Goal: Task Accomplishment & Management: Use online tool/utility

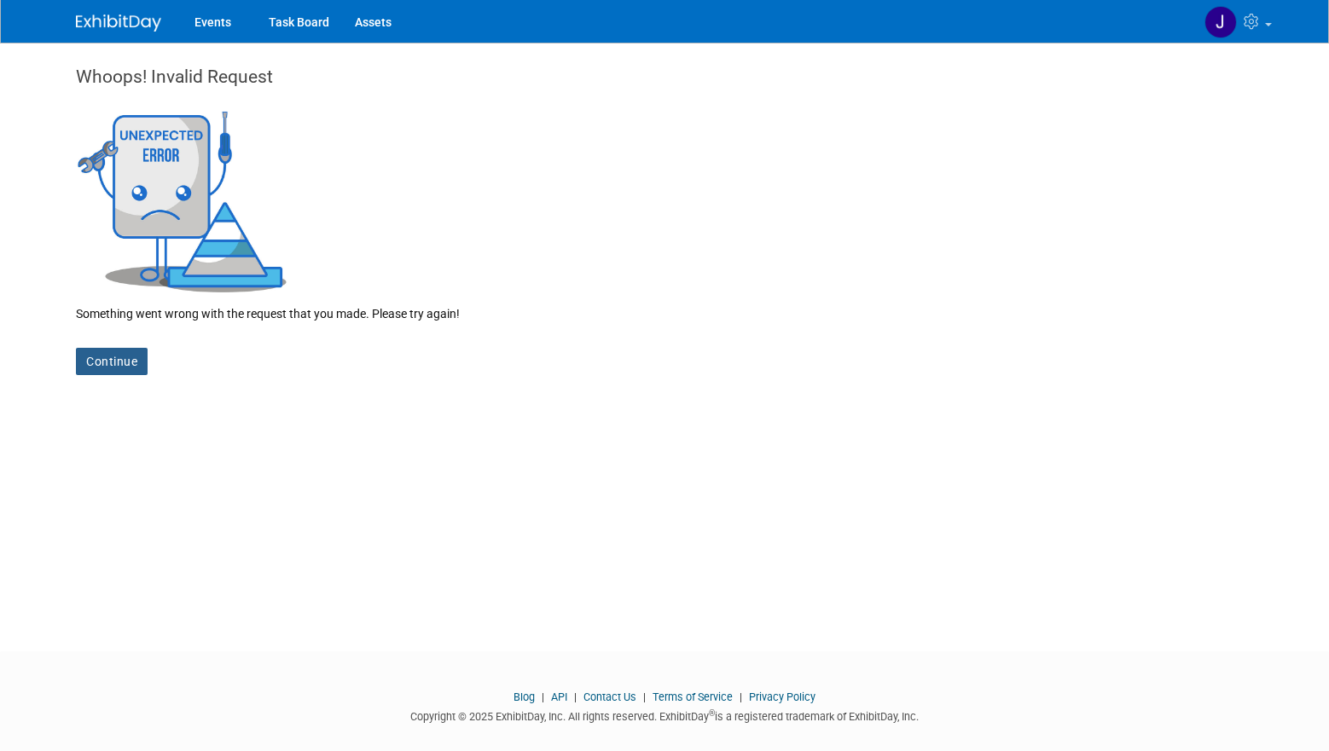
click at [103, 358] on link "Continue" at bounding box center [112, 361] width 72 height 27
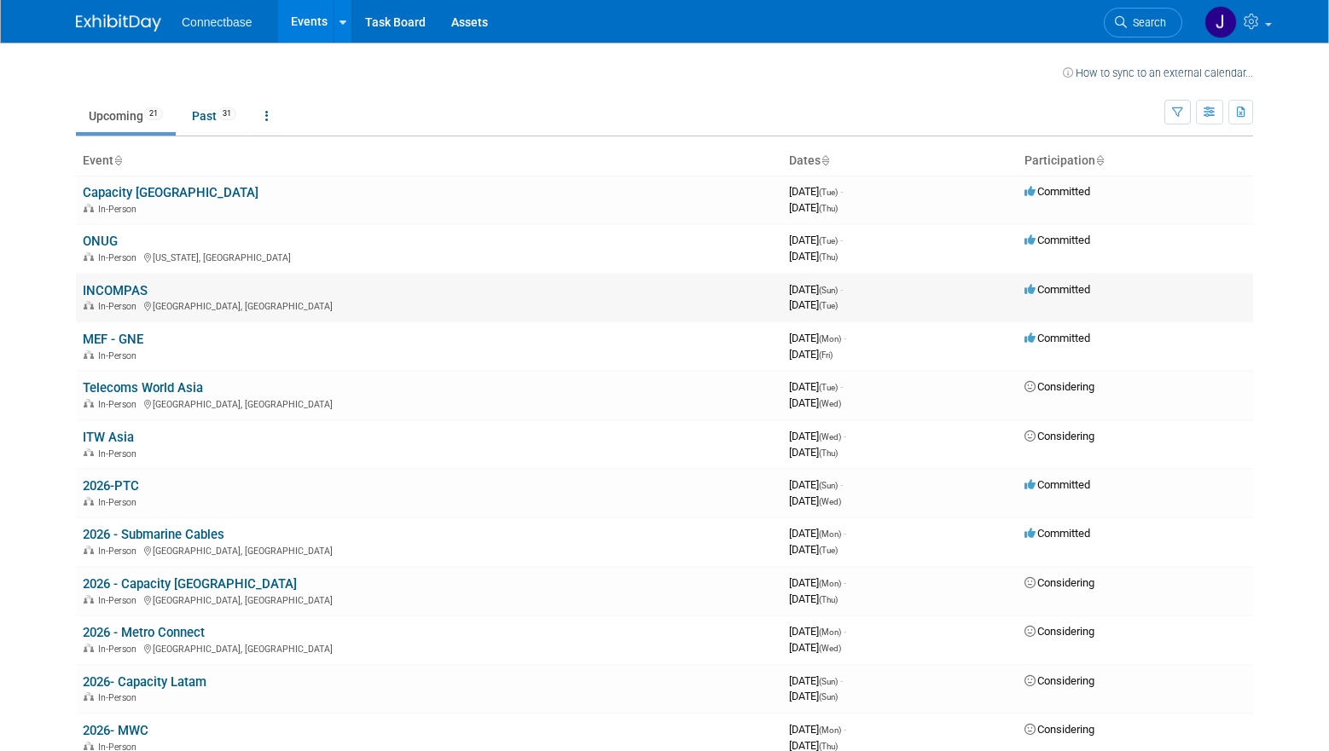
click at [125, 290] on link "INCOMPAS" at bounding box center [115, 290] width 65 height 15
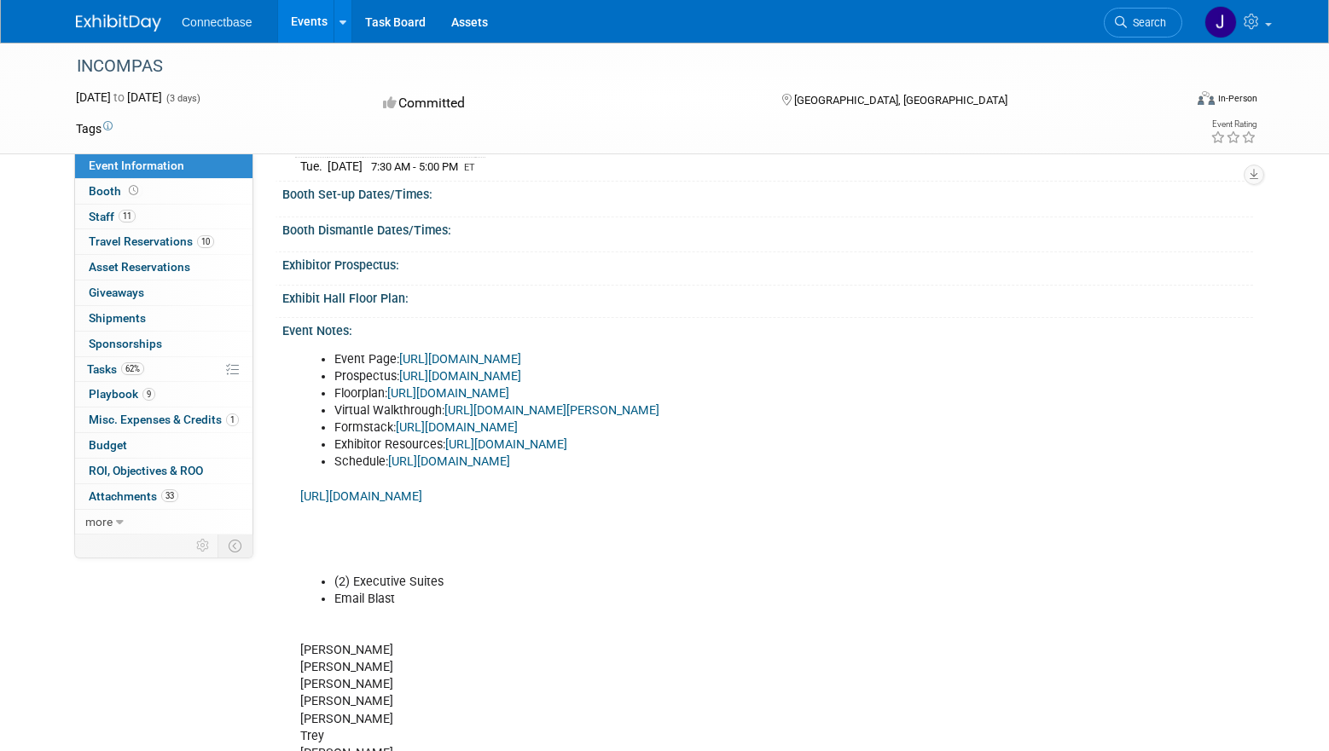
scroll to position [314, 0]
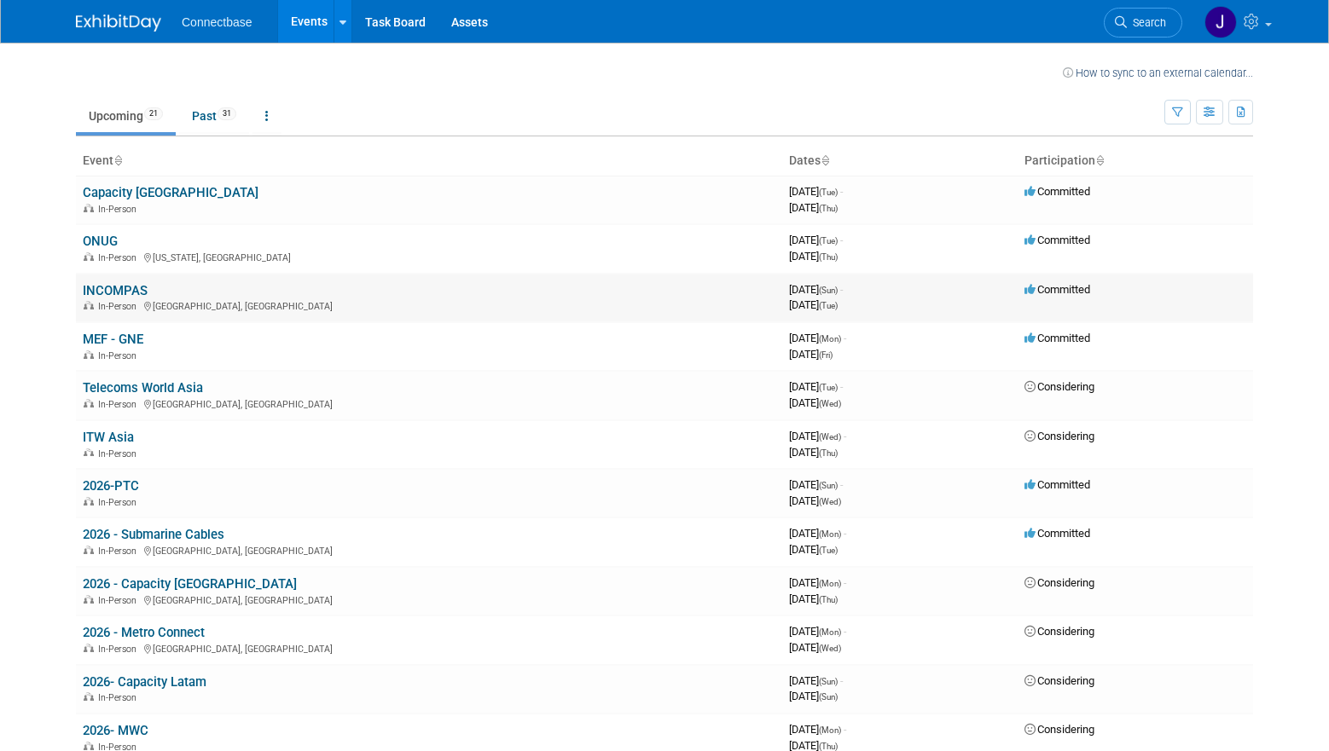
click at [105, 293] on link "INCOMPAS" at bounding box center [115, 290] width 65 height 15
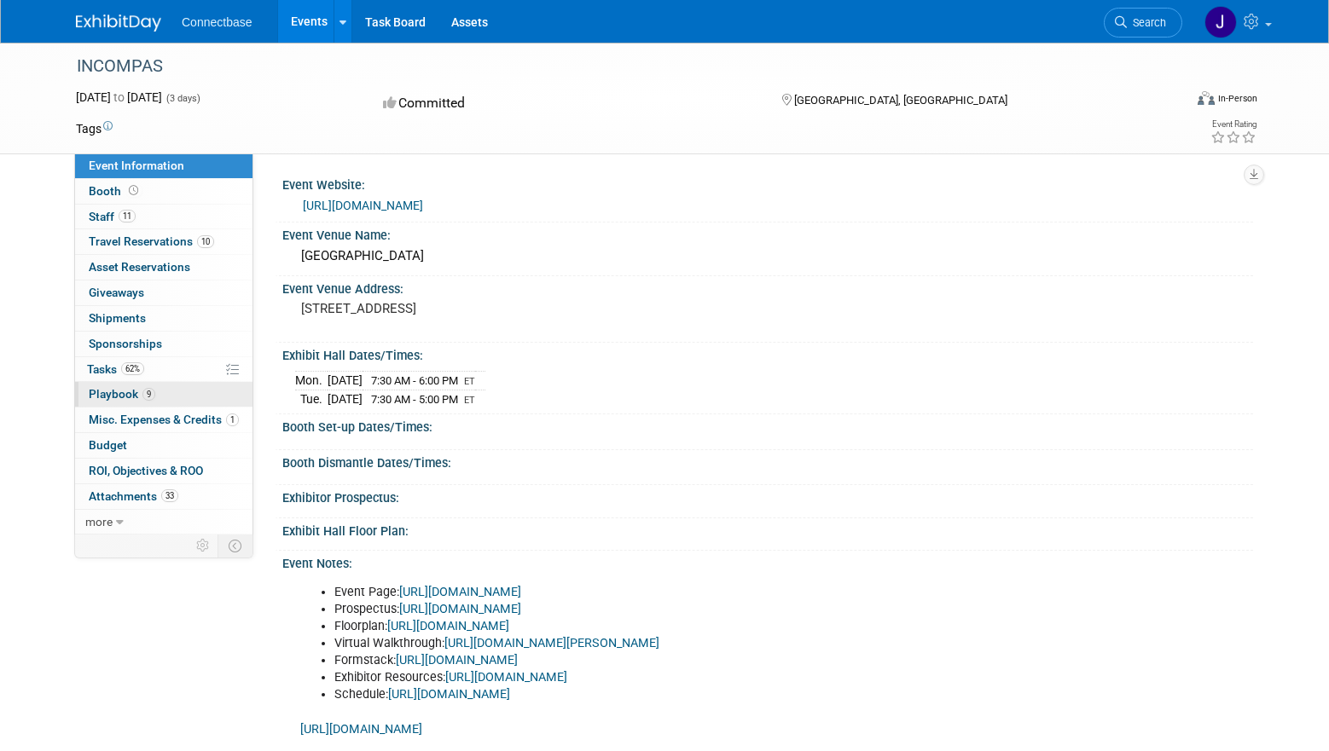
click at [151, 391] on span "9" at bounding box center [148, 394] width 13 height 13
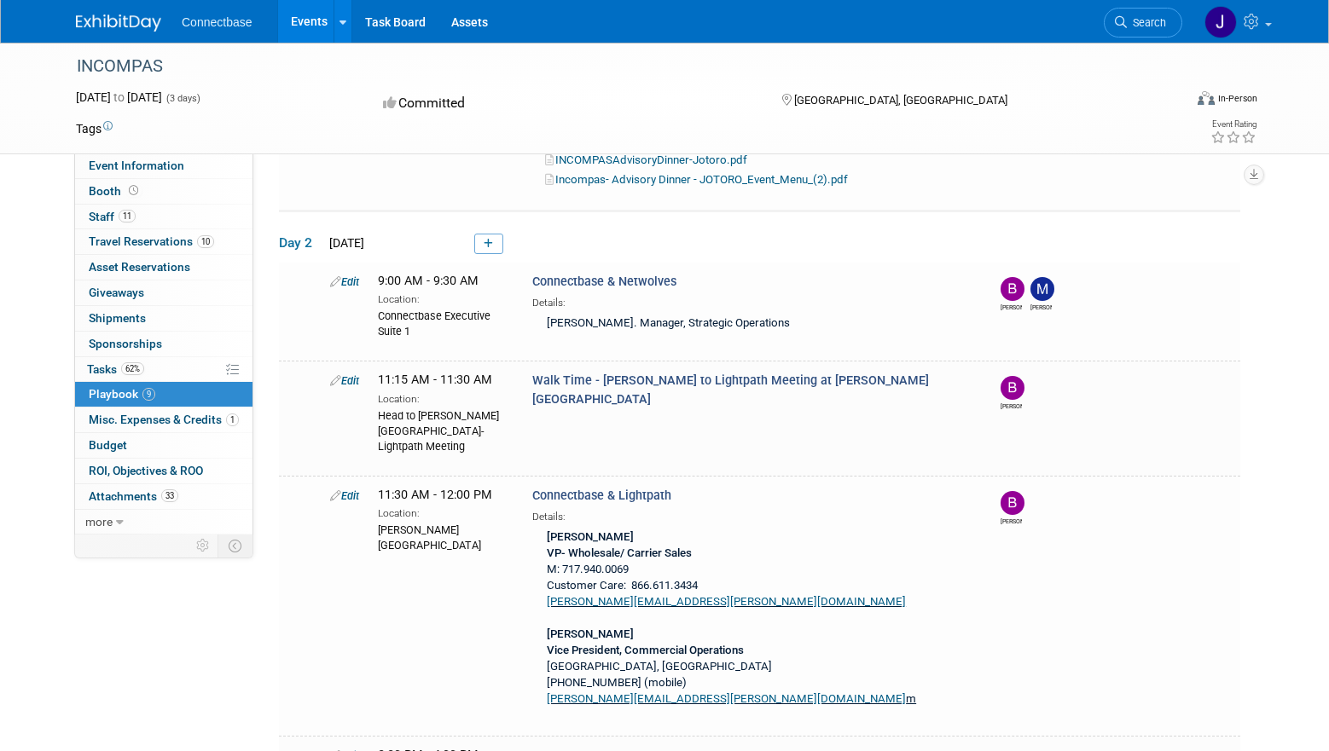
scroll to position [355, 0]
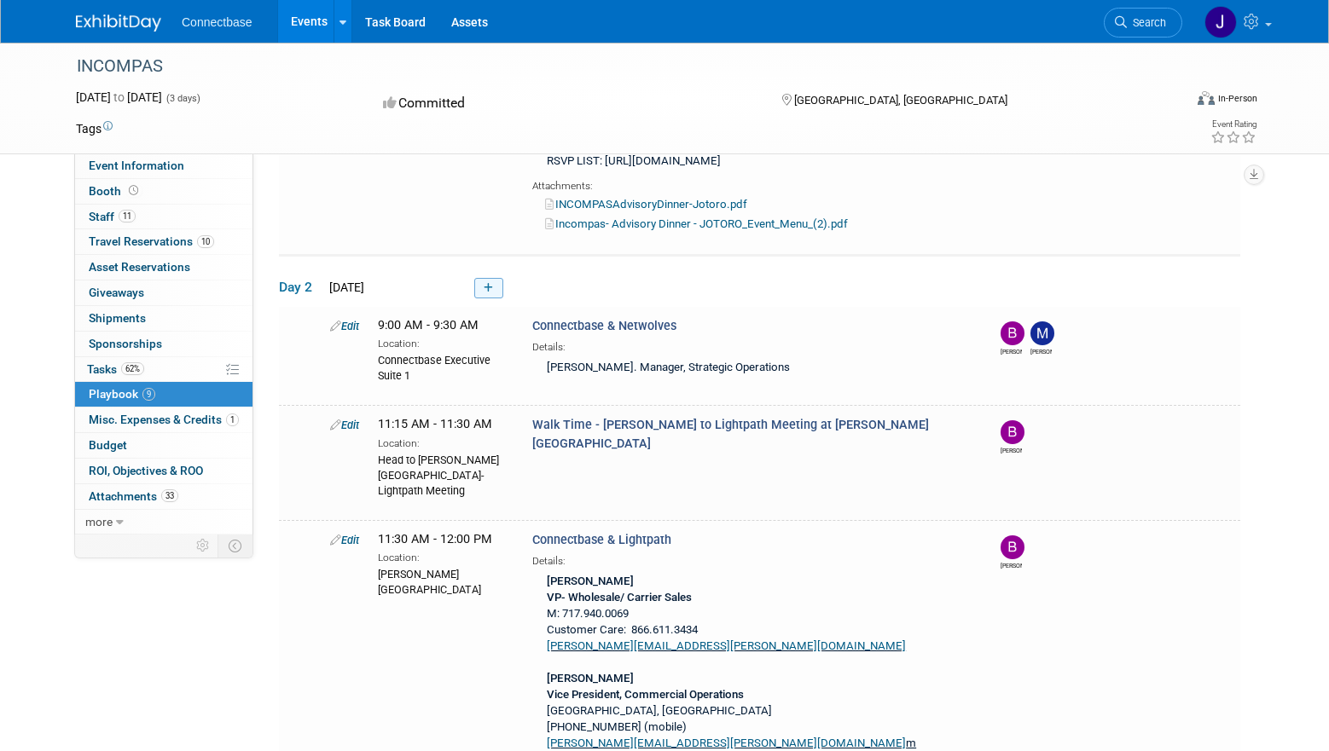
click at [490, 293] on icon at bounding box center [488, 288] width 9 height 10
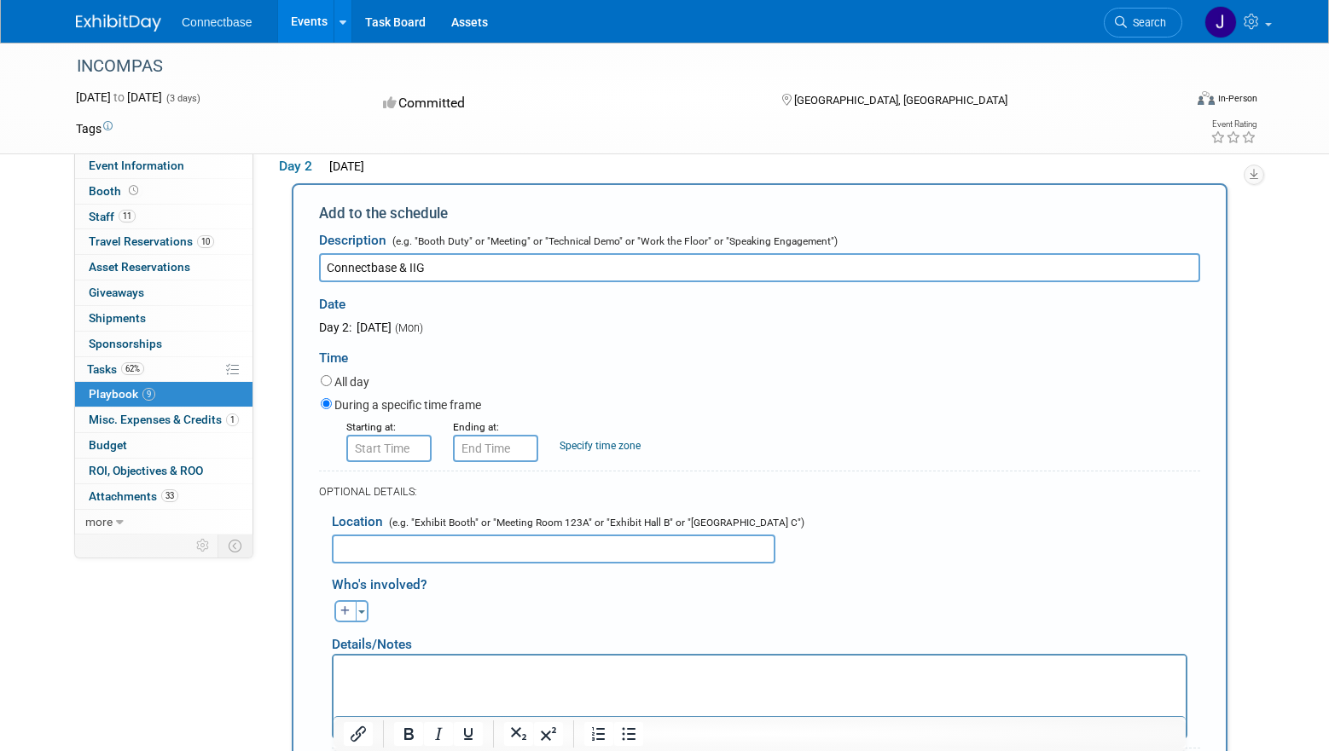
scroll to position [555, 0]
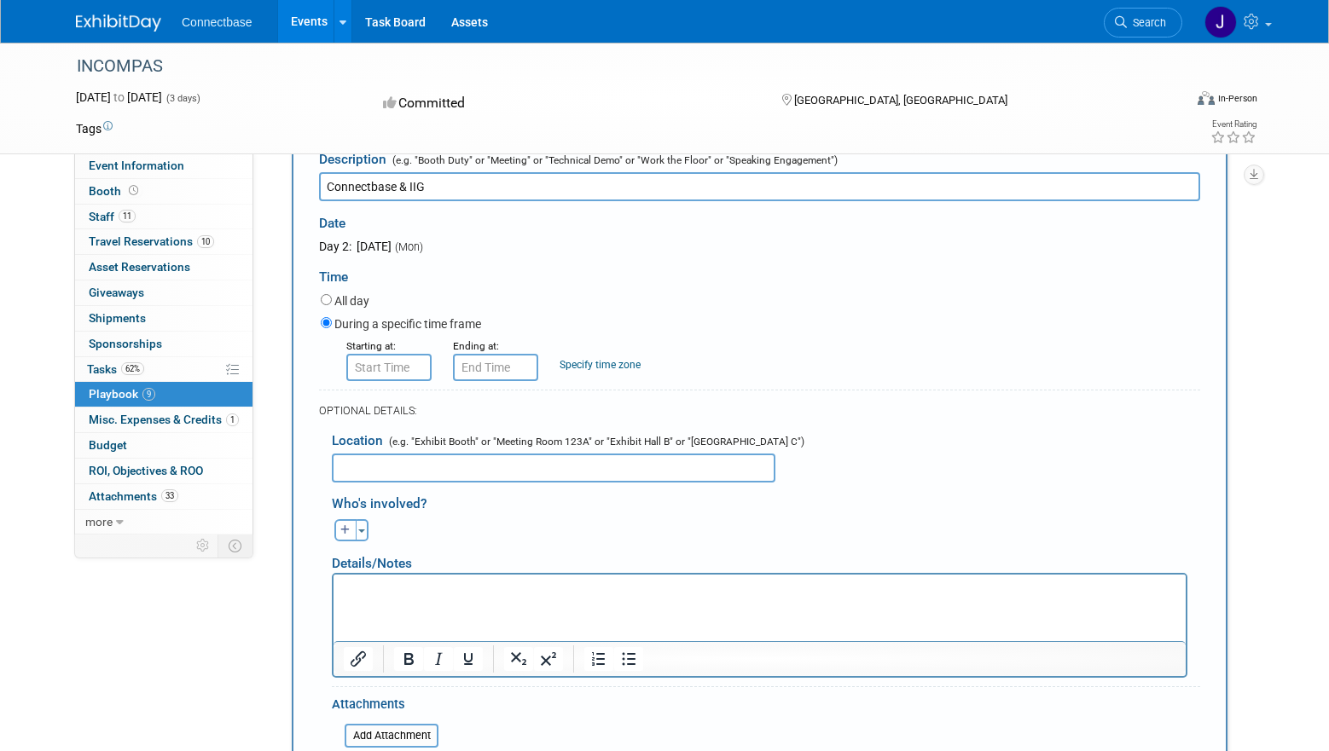
type input "Connectbase & IIG"
click at [394, 381] on input "8:00 AM" at bounding box center [388, 367] width 85 height 27
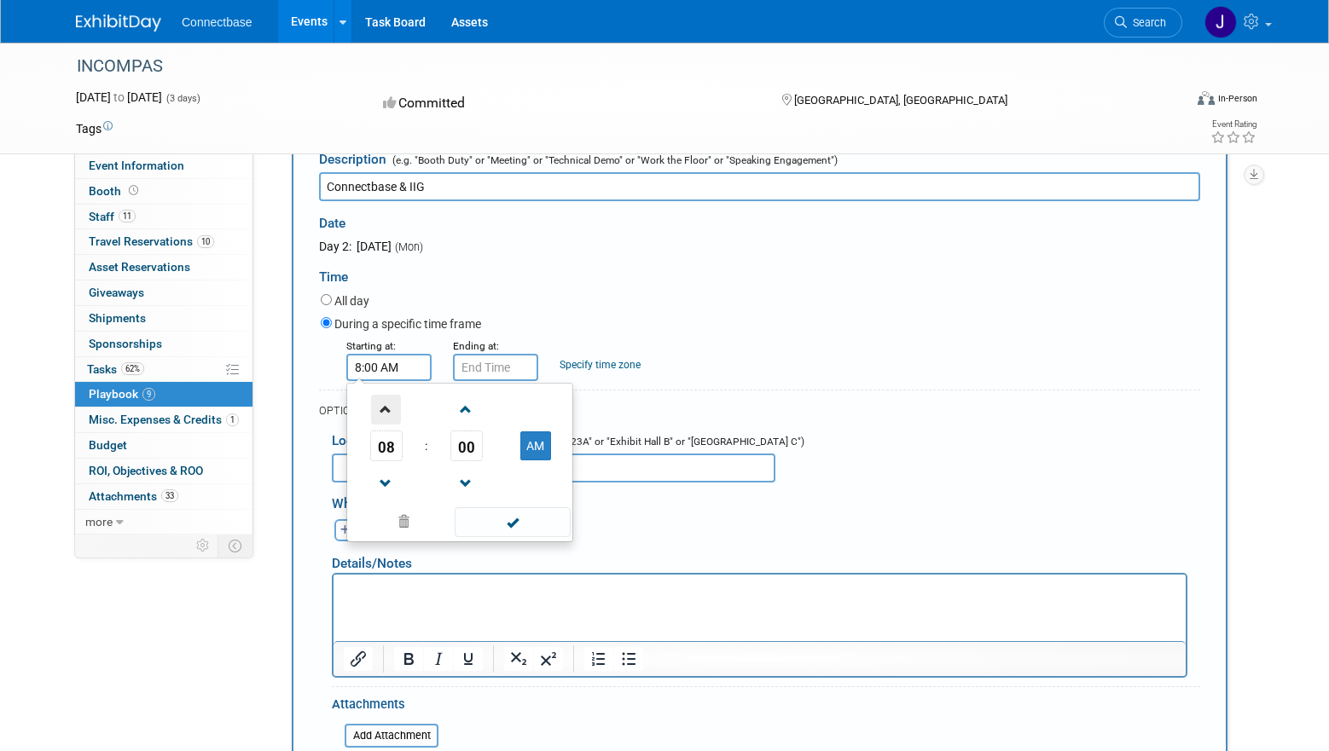
click at [387, 425] on span at bounding box center [386, 410] width 30 height 30
type input "12:00 PM"
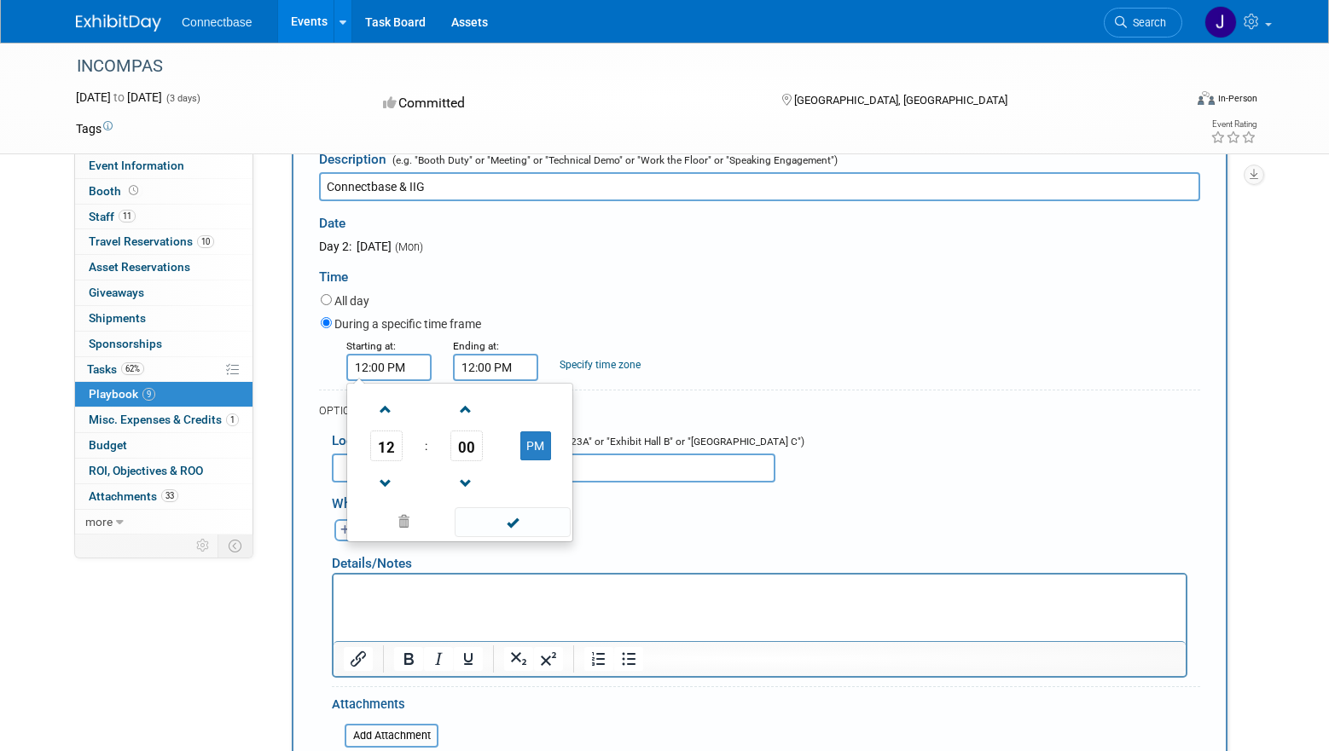
click at [497, 381] on input "12:00 PM" at bounding box center [495, 367] width 85 height 27
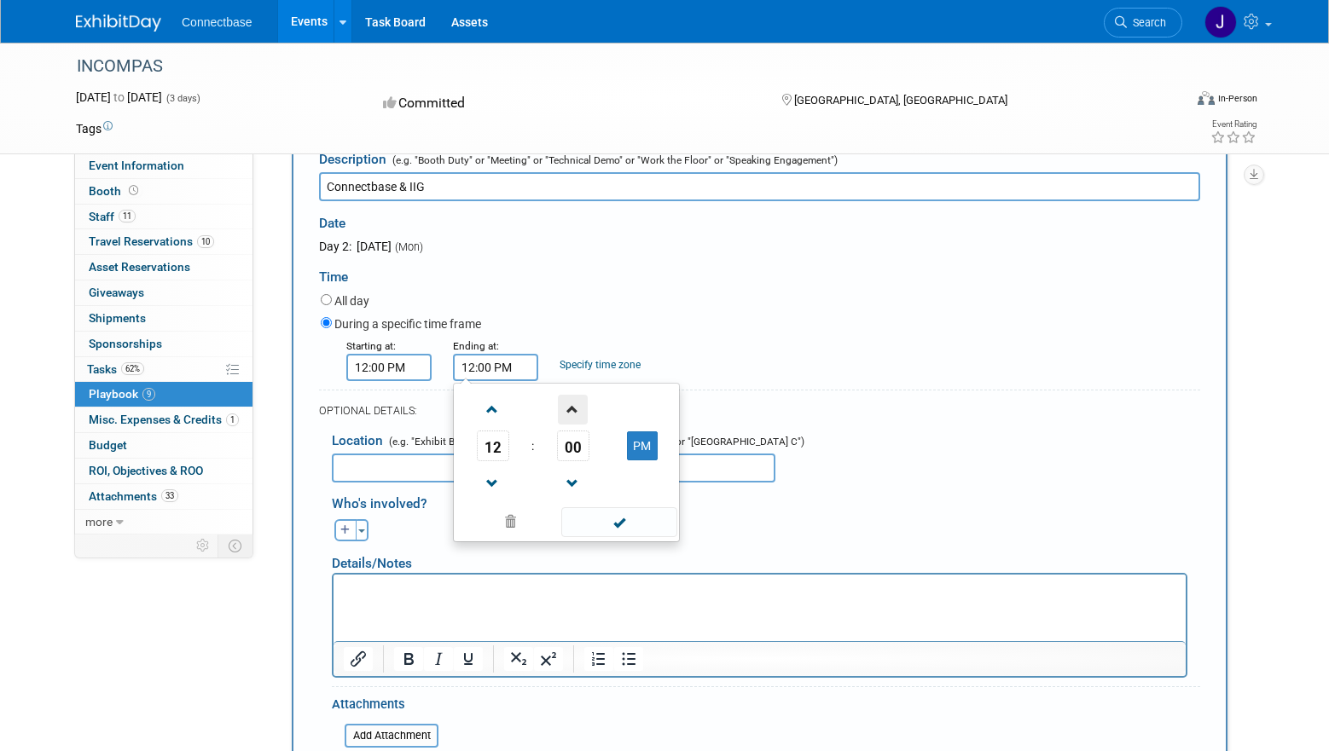
click at [571, 425] on span at bounding box center [573, 410] width 30 height 30
click at [570, 425] on span at bounding box center [573, 410] width 30 height 30
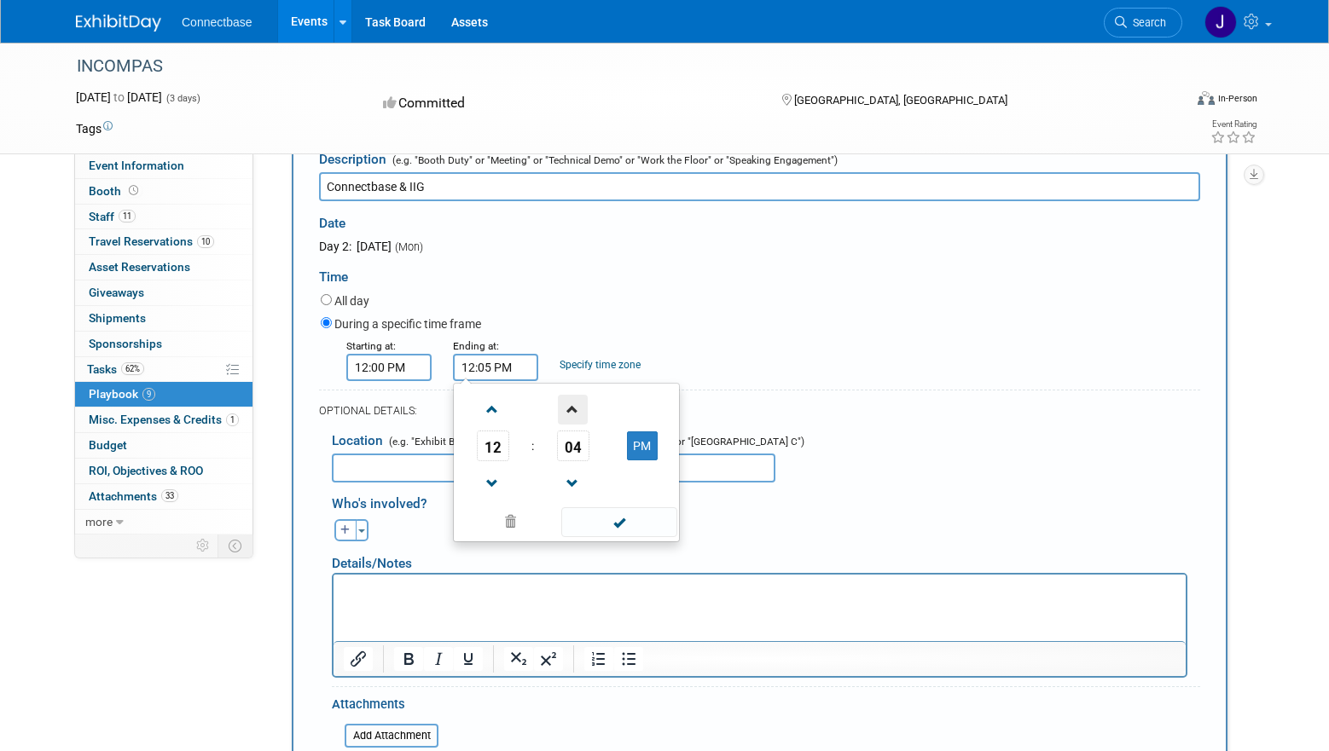
click at [570, 425] on span at bounding box center [573, 410] width 30 height 30
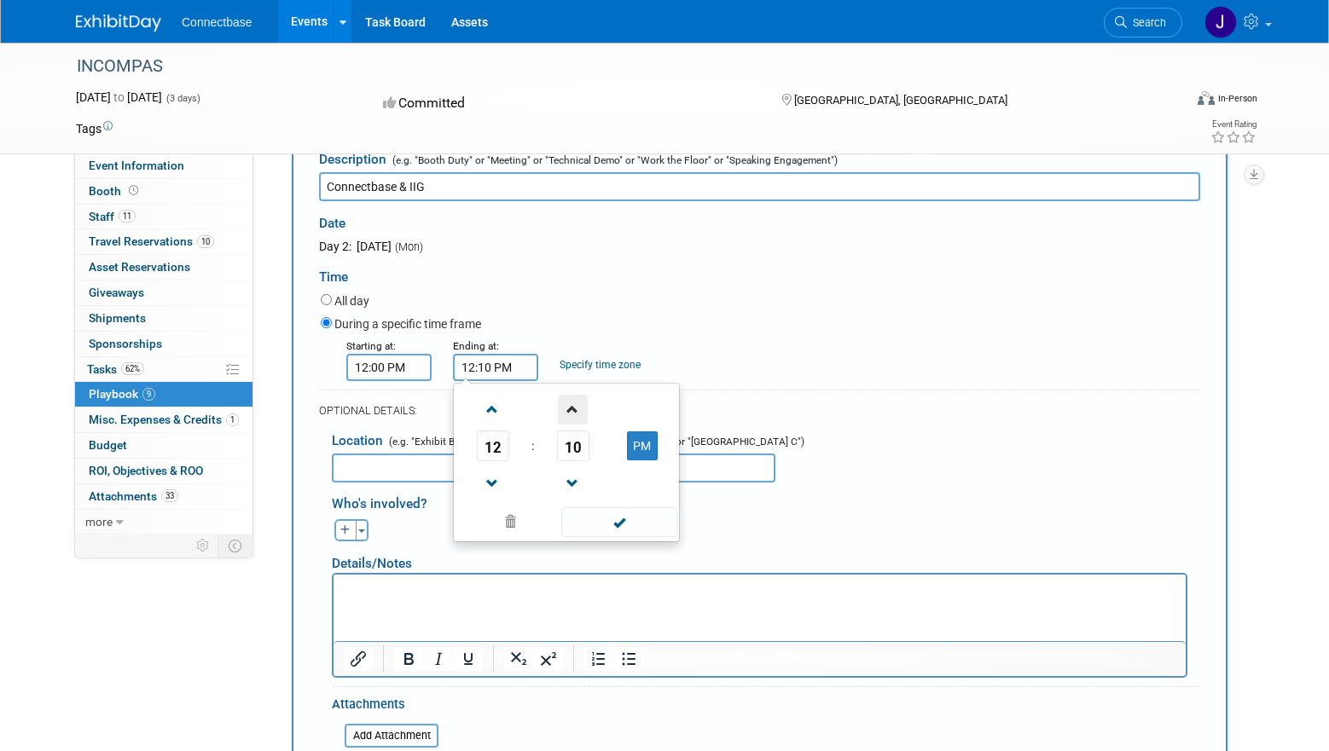
click at [570, 425] on span at bounding box center [573, 410] width 30 height 30
click at [570, 461] on span "14" at bounding box center [573, 446] width 32 height 31
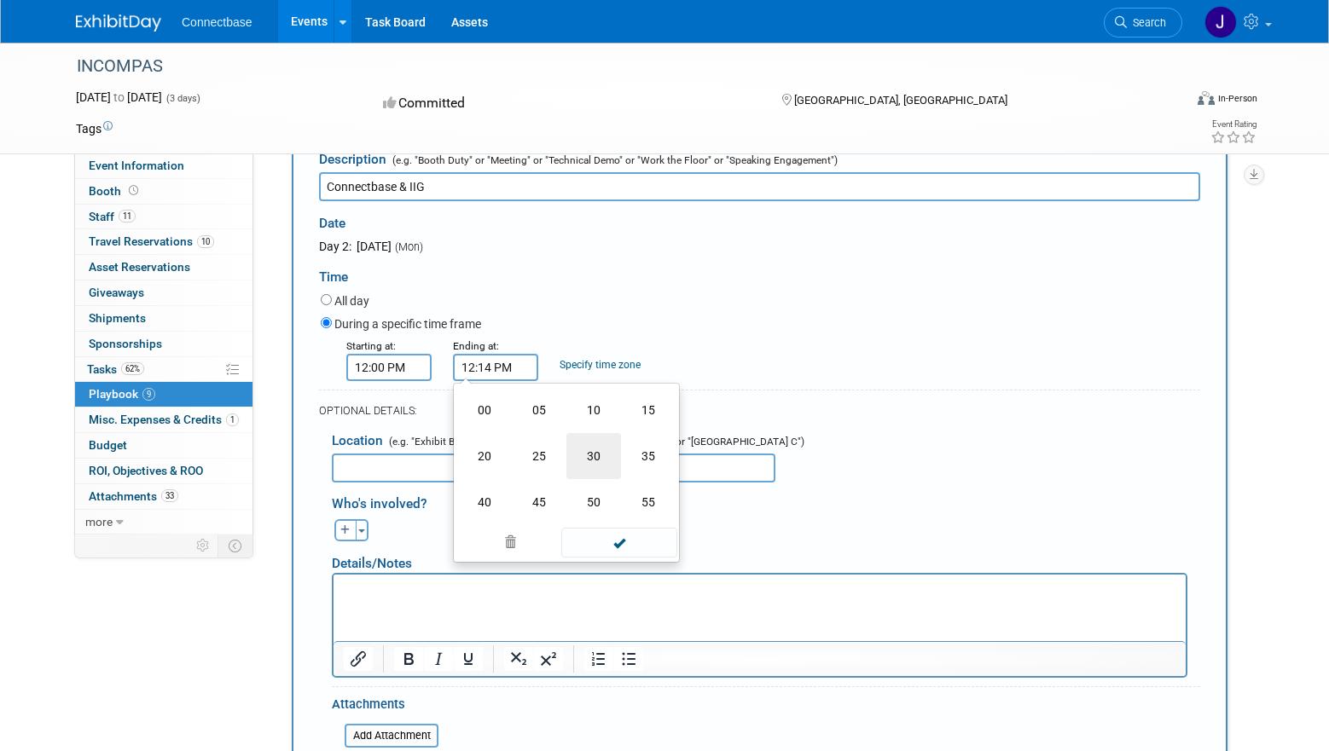
click at [571, 471] on td "30" at bounding box center [593, 456] width 55 height 46
type input "12:30 PM"
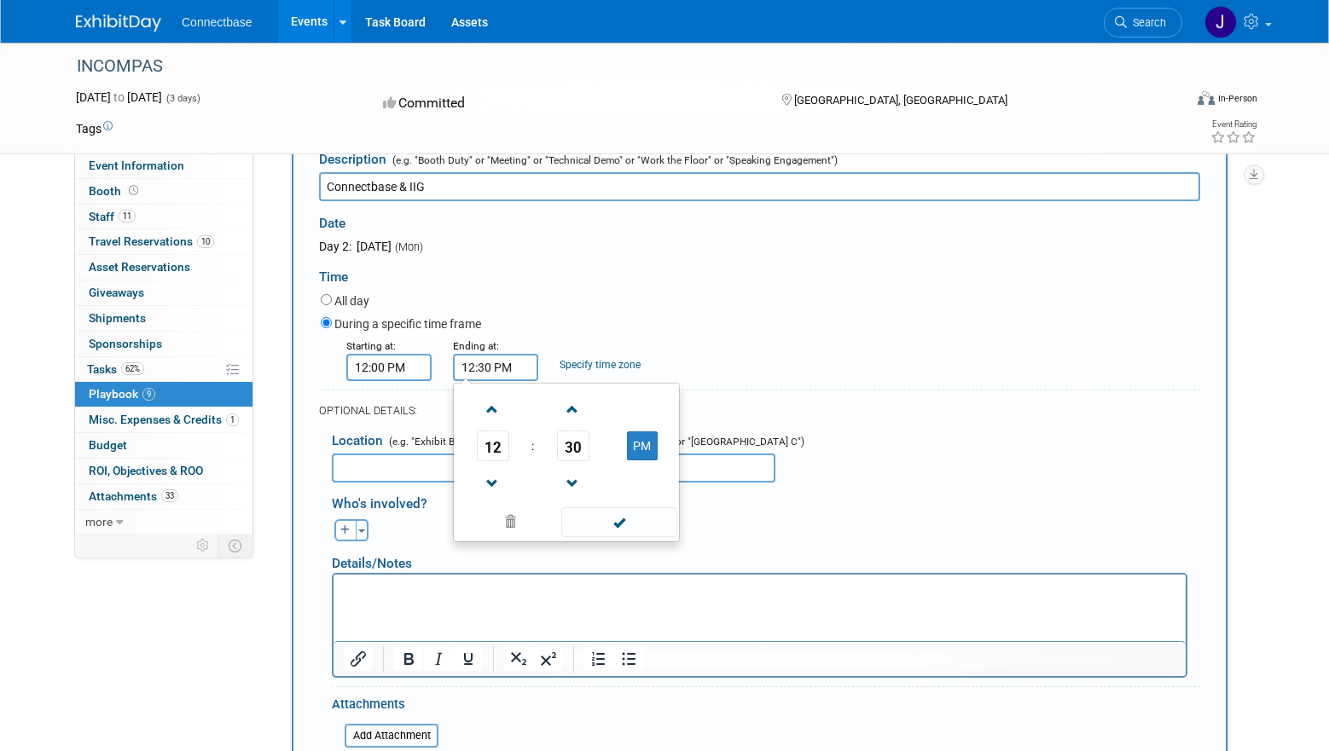
click at [699, 369] on div "Starting at: 12:00 PM Ending at: 12:30 PM 12 : 30 PM 12 01 02 03 04 05 06 07 08…" at bounding box center [760, 359] width 905 height 44
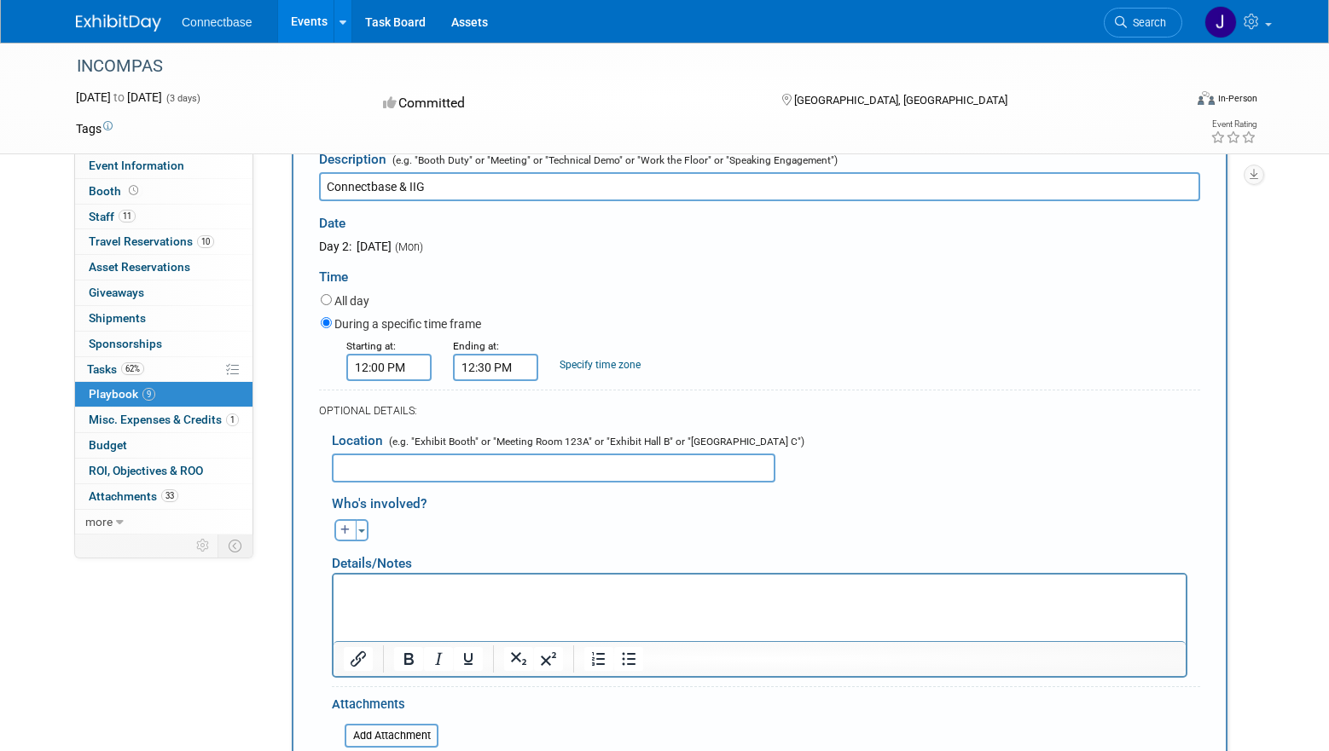
click at [513, 483] on input "text" at bounding box center [554, 468] width 444 height 29
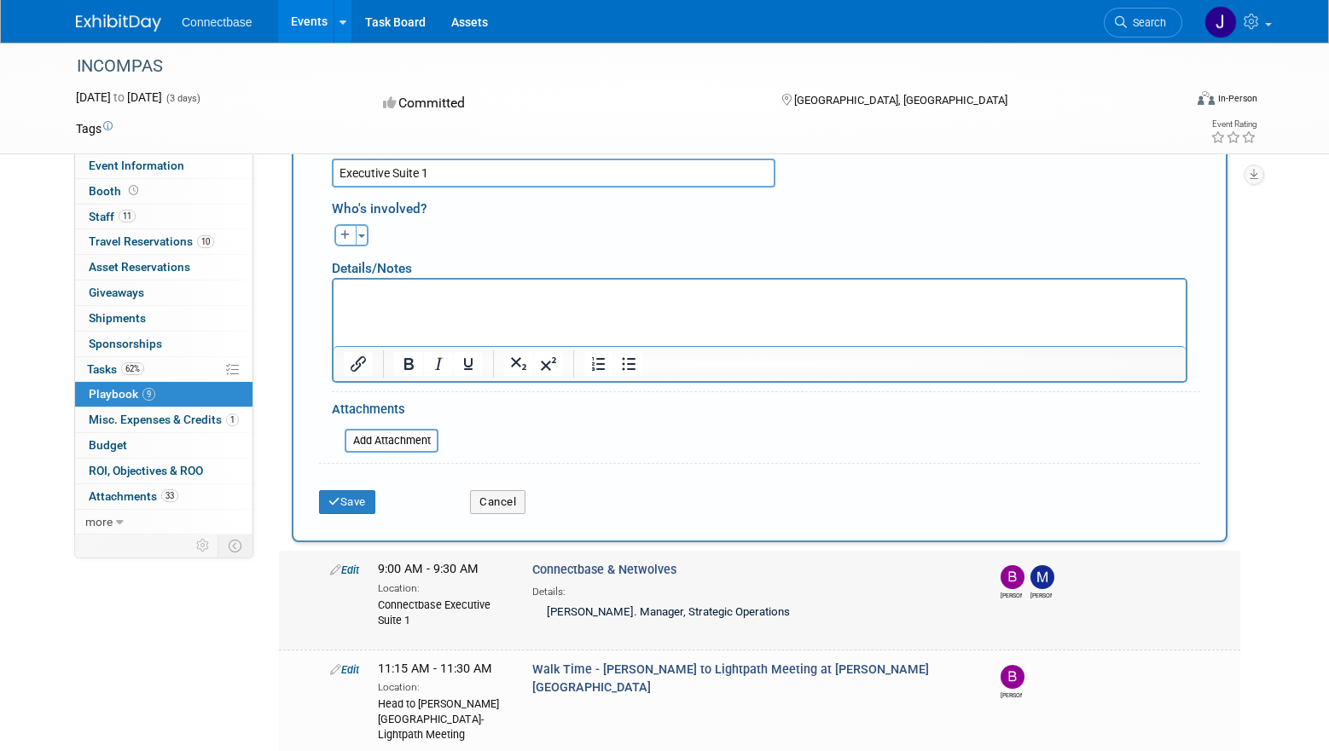
scroll to position [743, 0]
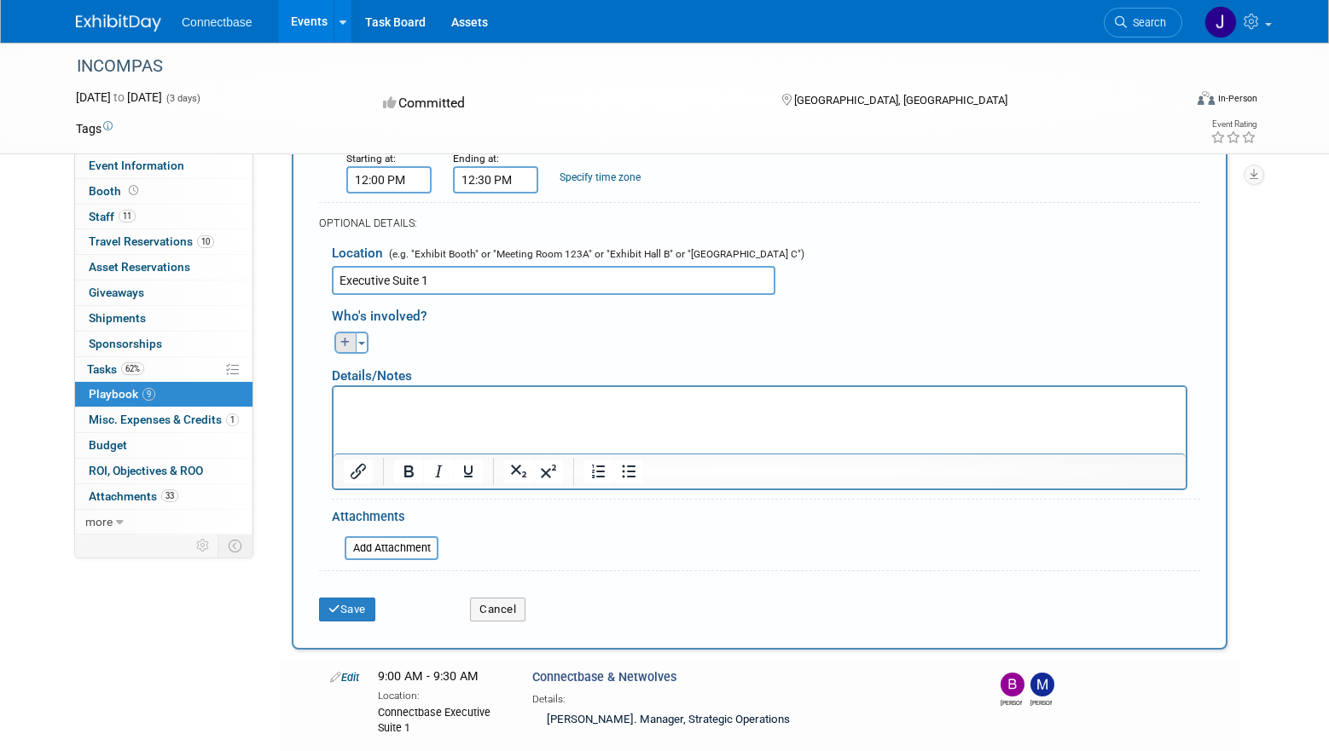
type input "Executive Suite 1"
click at [345, 348] on icon "button" at bounding box center [345, 343] width 10 height 10
select select
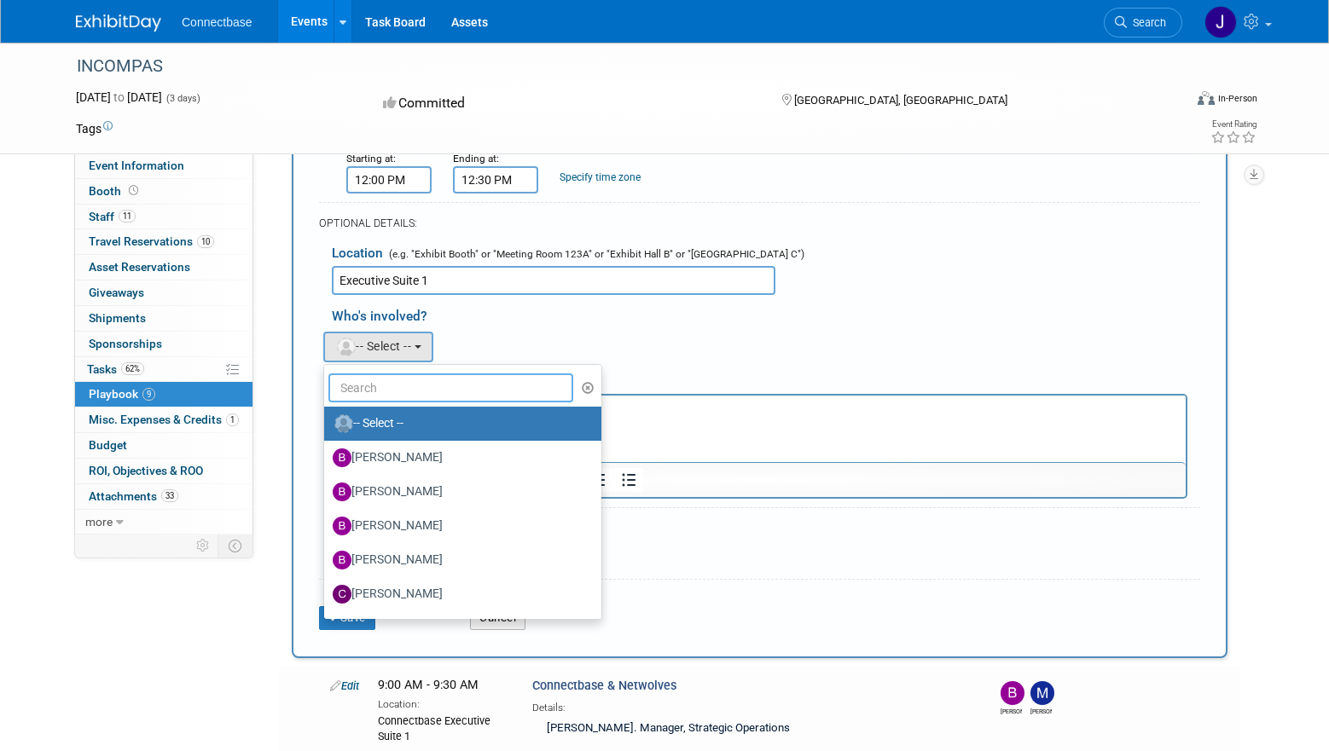
click at [378, 403] on input "text" at bounding box center [450, 388] width 245 height 29
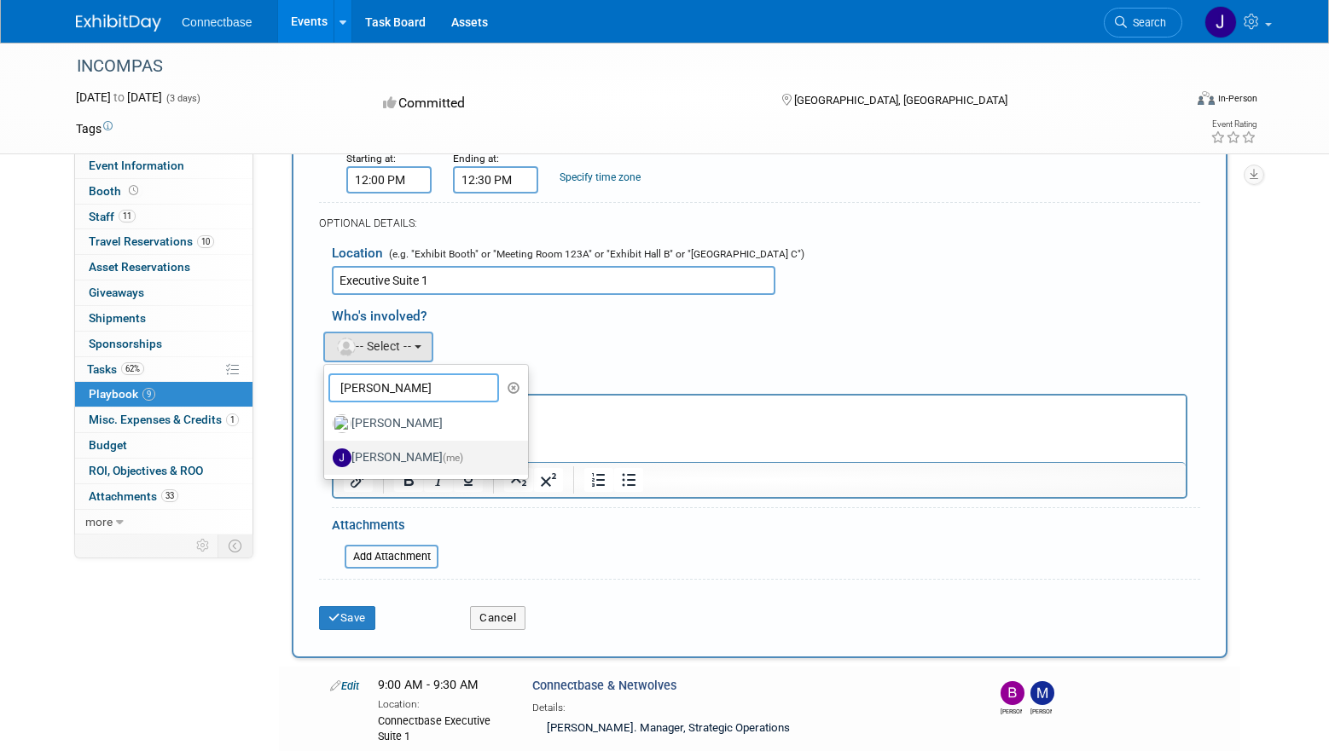
type input "[PERSON_NAME]"
click at [383, 472] on label "[PERSON_NAME] (me)" at bounding box center [422, 457] width 178 height 27
click at [327, 461] on input "[PERSON_NAME] (me)" at bounding box center [321, 455] width 11 height 11
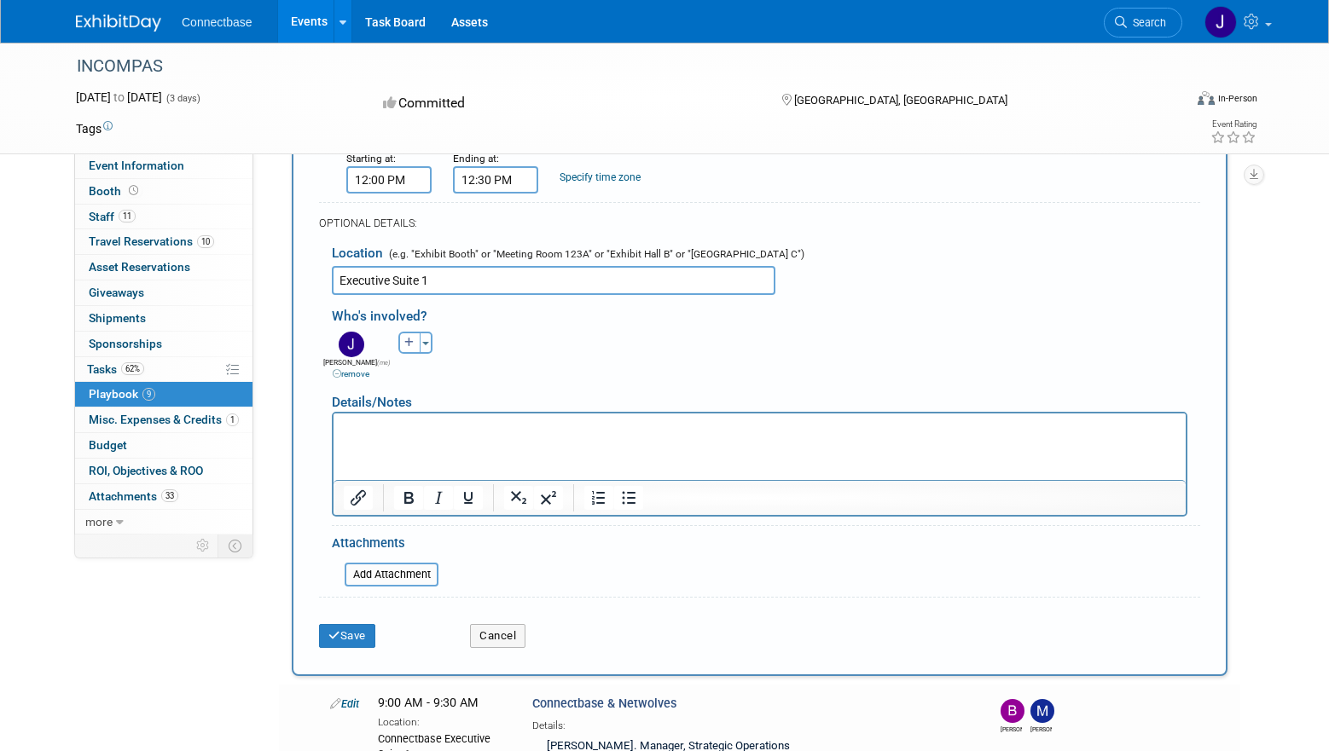
click at [416, 438] on html at bounding box center [759, 426] width 852 height 24
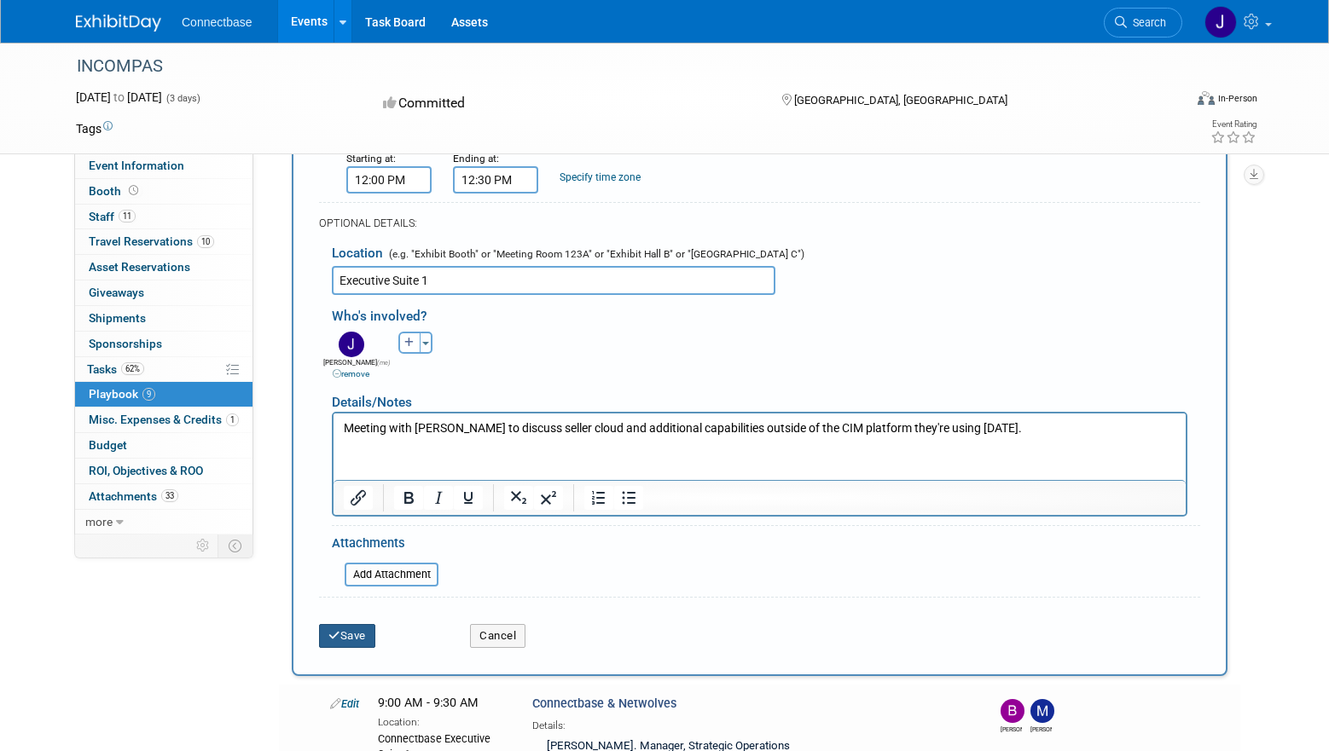
click at [363, 648] on button "Save" at bounding box center [347, 636] width 56 height 24
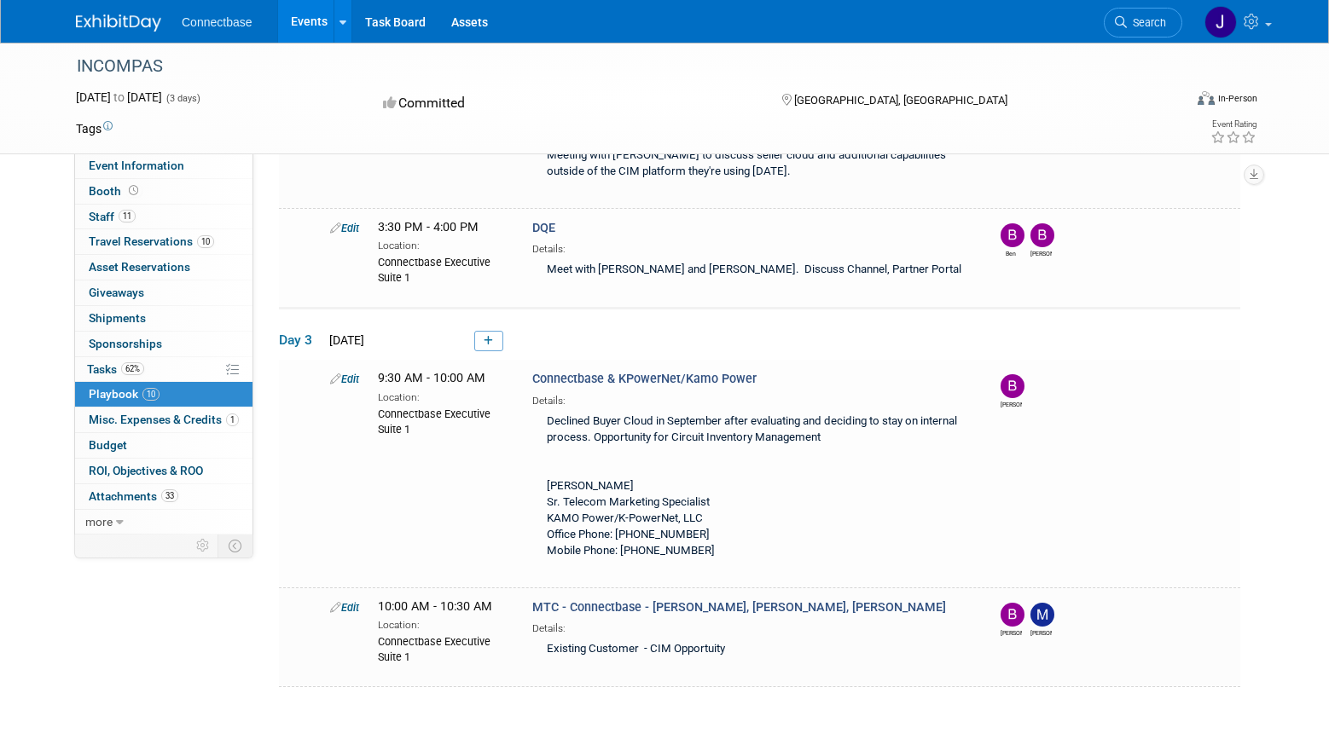
scroll to position [1082, 0]
